Goal: Check status: Check status

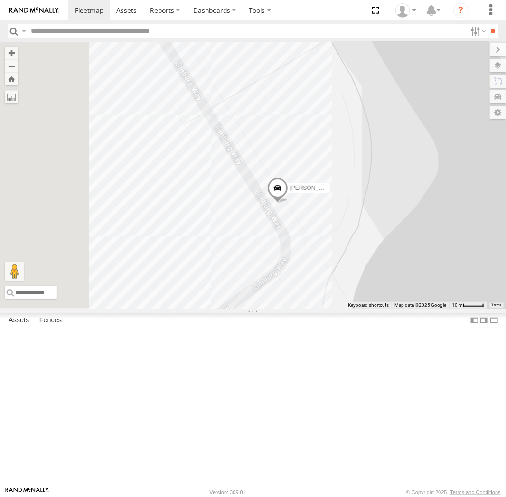
drag, startPoint x: 352, startPoint y: 309, endPoint x: 429, endPoint y: 290, distance: 79.3
click at [429, 290] on div "[PERSON_NAME] [PERSON_NAME] [PERSON_NAME] [PERSON_NAME] [PERSON_NAME] Triton [P…" at bounding box center [253, 175] width 506 height 267
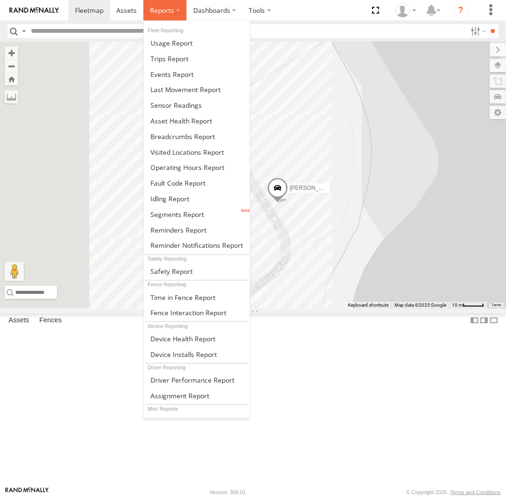
click at [173, 11] on span at bounding box center [162, 10] width 24 height 9
click at [171, 140] on span at bounding box center [183, 136] width 65 height 9
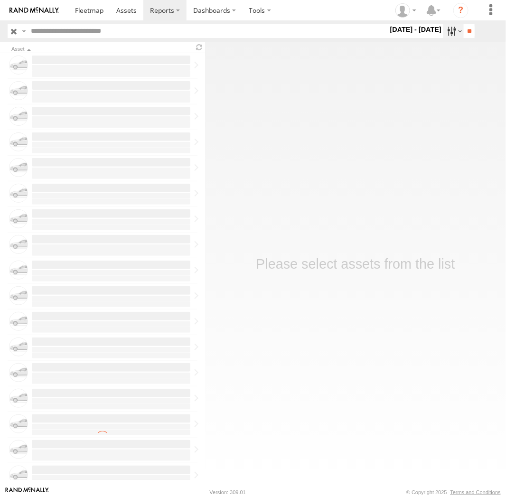
click at [454, 27] on label at bounding box center [454, 31] width 20 height 14
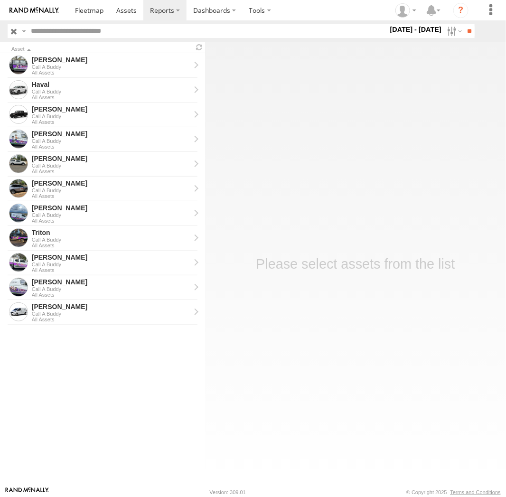
click at [0, 0] on label at bounding box center [0, 0] width 0 height 0
click at [0, 0] on label "×" at bounding box center [0, 0] width 0 height 0
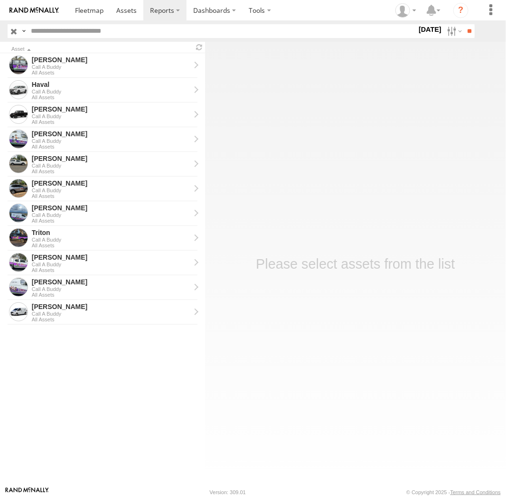
click at [0, 0] on label at bounding box center [0, 0] width 0 height 0
click at [0, 0] on label "×" at bounding box center [0, 0] width 0 height 0
click at [0, 0] on label at bounding box center [0, 0] width 0 height 0
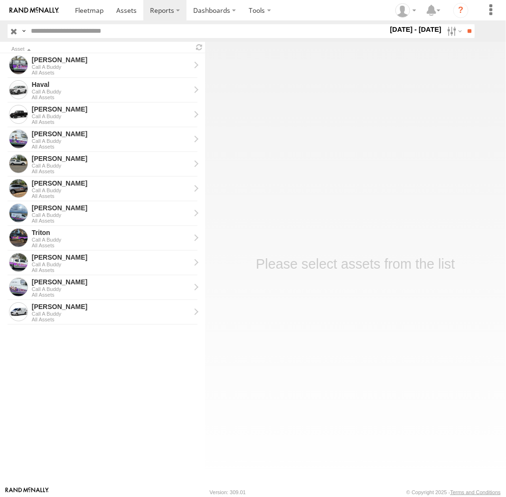
click at [0, 0] on label at bounding box center [0, 0] width 0 height 0
click at [470, 33] on input "**" at bounding box center [469, 31] width 11 height 14
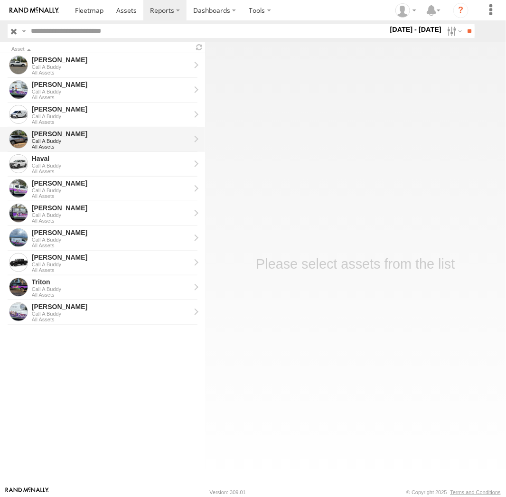
click at [57, 146] on div "All Assets" at bounding box center [111, 147] width 159 height 6
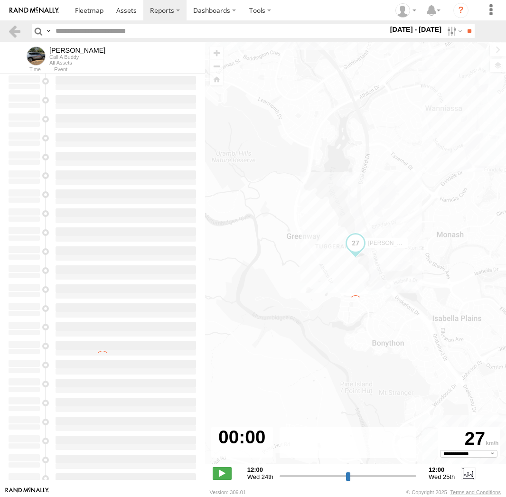
select select "**********"
click at [449, 30] on label at bounding box center [454, 31] width 20 height 14
click at [0, 0] on label at bounding box center [0, 0] width 0 height 0
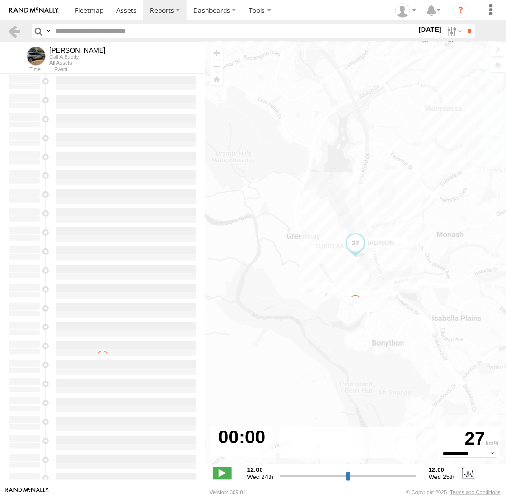
click at [0, 0] on label at bounding box center [0, 0] width 0 height 0
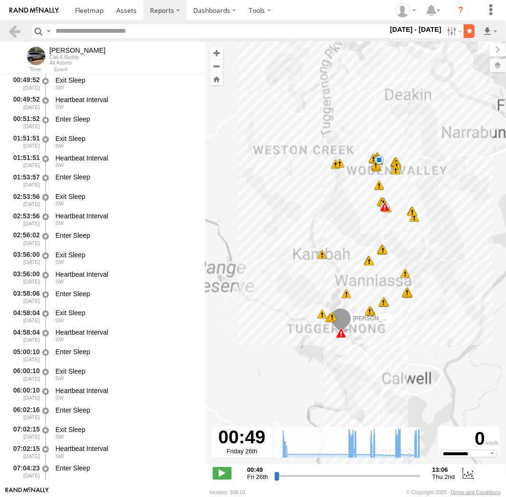
click at [470, 30] on input "**" at bounding box center [469, 31] width 11 height 14
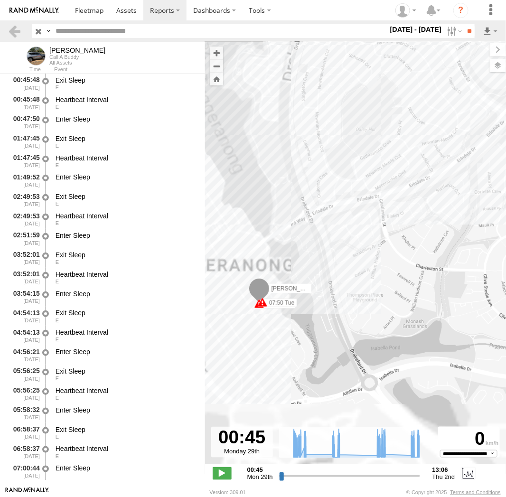
drag, startPoint x: 316, startPoint y: 360, endPoint x: 458, endPoint y: 220, distance: 199.6
click at [458, 220] on div "Chris 09:55 Mon 10:33 Mon 08:12 Tue 11:56 Tue 11:40 Wed 12:53 Wed 12:24 Thu 07:…" at bounding box center [355, 258] width 301 height 433
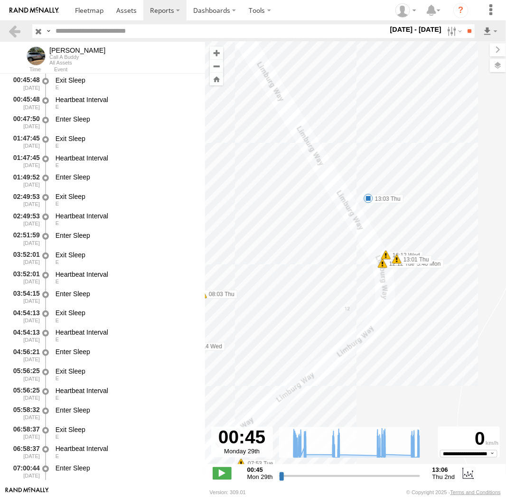
click at [369, 198] on span at bounding box center [369, 199] width 10 height 10
click at [385, 219] on div "Chris 09:55 Mon 10:33 Mon 08:12 Tue 11:56 Tue 11:40 Wed 12:53 Wed 12:24 Thu 07:…" at bounding box center [355, 258] width 301 height 433
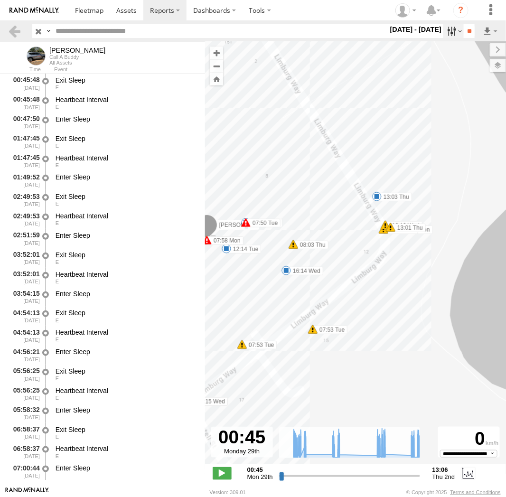
click at [455, 34] on label at bounding box center [454, 31] width 20 height 14
click at [0, 0] on label at bounding box center [0, 0] width 0 height 0
click at [464, 30] on input "**" at bounding box center [469, 31] width 11 height 14
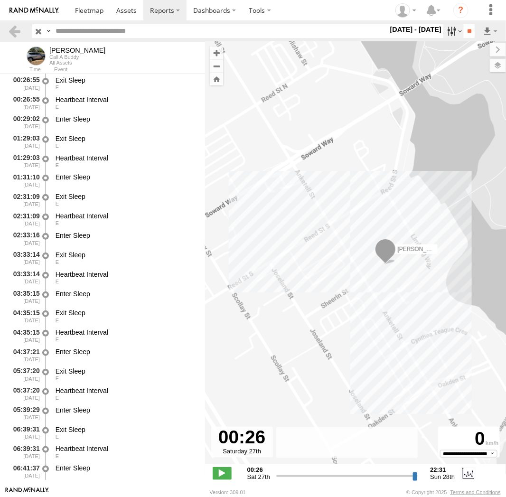
click at [454, 37] on label at bounding box center [454, 31] width 20 height 14
click at [0, 0] on label at bounding box center [0, 0] width 0 height 0
click at [0, 0] on div "Breadcrumb Report ×" at bounding box center [0, 0] width 0 height 0
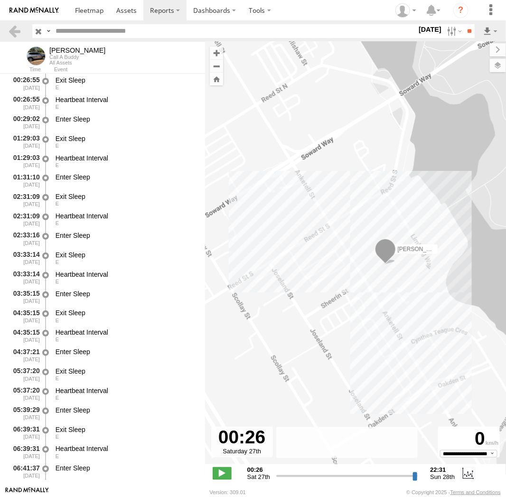
click at [0, 0] on label "×" at bounding box center [0, 0] width 0 height 0
click at [0, 0] on label at bounding box center [0, 0] width 0 height 0
click at [468, 35] on input "**" at bounding box center [469, 31] width 11 height 14
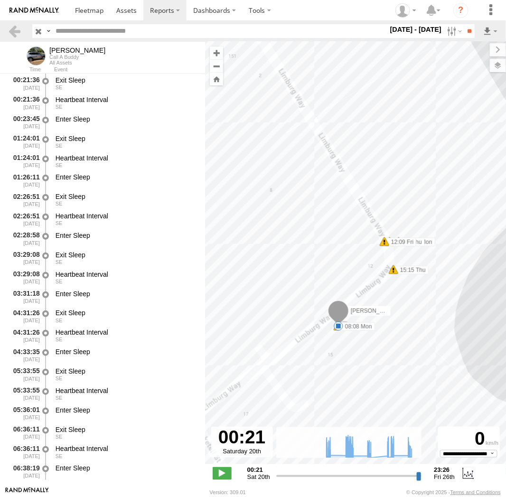
drag, startPoint x: 306, startPoint y: 156, endPoint x: 463, endPoint y: 327, distance: 232.0
click at [463, 327] on div "Chris 07:44 Tue 12:04 Tue 08:59 Wed 10:39 Wed 12:29 Wed 08:11 Thu 08:36 Fri 12:…" at bounding box center [355, 258] width 301 height 433
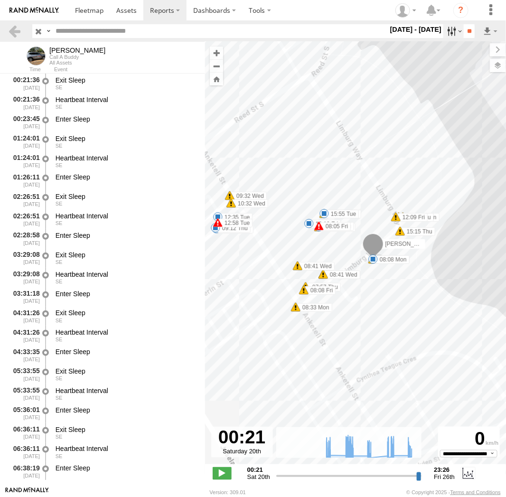
click at [451, 29] on label at bounding box center [454, 31] width 20 height 14
click at [0, 0] on label at bounding box center [0, 0] width 0 height 0
click at [468, 31] on input "**" at bounding box center [469, 31] width 11 height 14
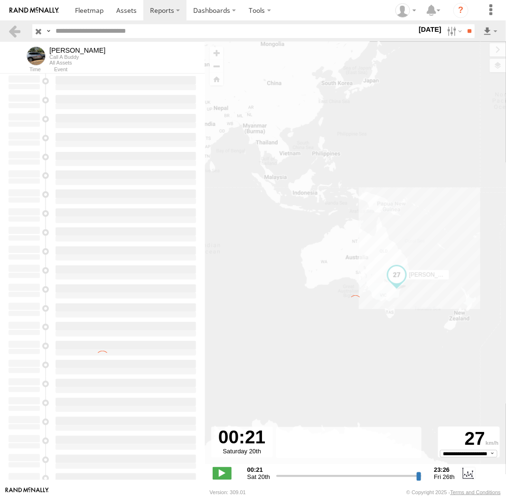
type input "**********"
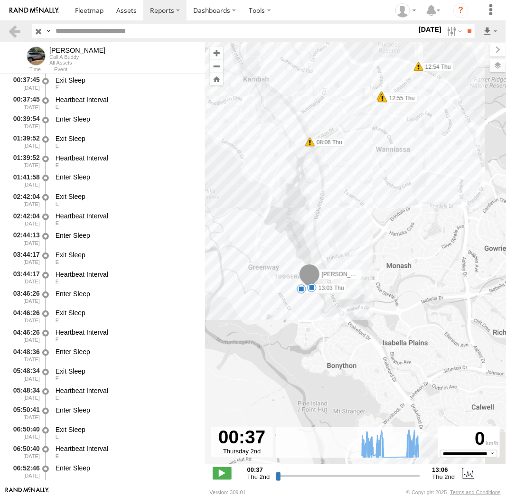
drag, startPoint x: 387, startPoint y: 350, endPoint x: 430, endPoint y: 144, distance: 209.8
click at [430, 144] on div "Chris 09:02 Thu 09:57 Thu 12:24 Thu 13:03 Thu 08:06 Thu 08:08 Thu 08:55 Thu 08:…" at bounding box center [355, 258] width 301 height 433
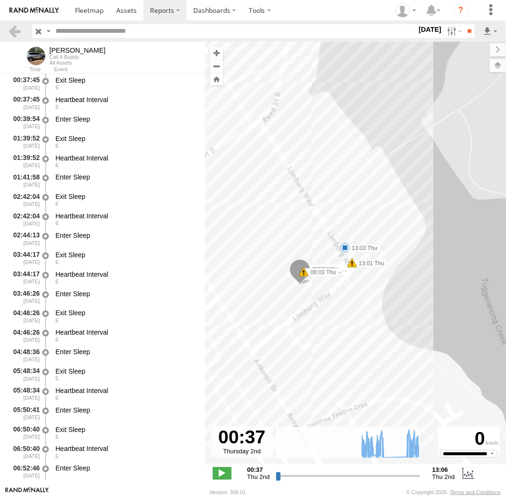
drag, startPoint x: 296, startPoint y: 234, endPoint x: 357, endPoint y: 346, distance: 128.0
click at [357, 346] on div "Chris 09:02 Thu 09:57 Thu 12:24 Thu 13:03 Thu 08:06 Thu 08:08 Thu 08:55 Thu 08:…" at bounding box center [355, 258] width 301 height 433
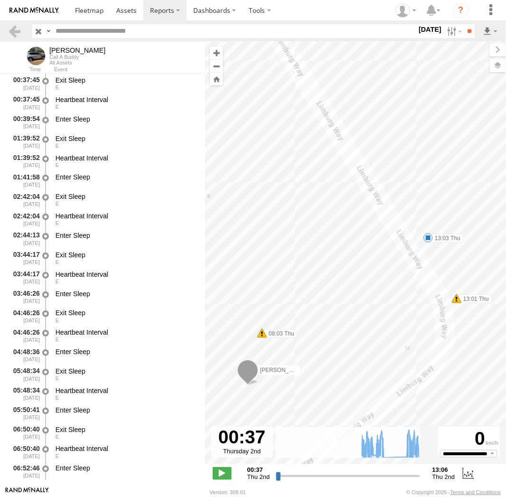
click at [430, 238] on span at bounding box center [429, 238] width 10 height 10
click at [441, 253] on div "Chris 09:02 Thu 09:57 Thu 12:24 Thu 13:03 Thu 08:06 Thu 08:08 Thu 08:55 Thu 08:…" at bounding box center [355, 258] width 301 height 433
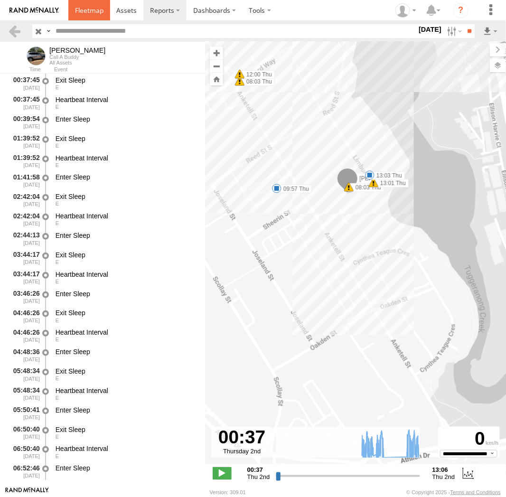
click at [94, 14] on span at bounding box center [89, 10] width 29 height 9
